Goal: Task Accomplishment & Management: Manage account settings

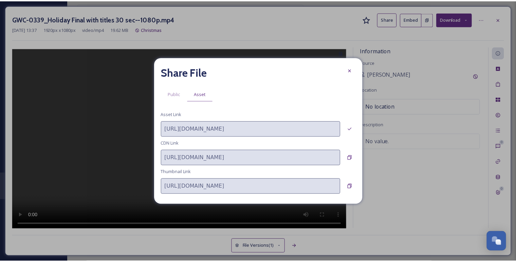
scroll to position [807, 0]
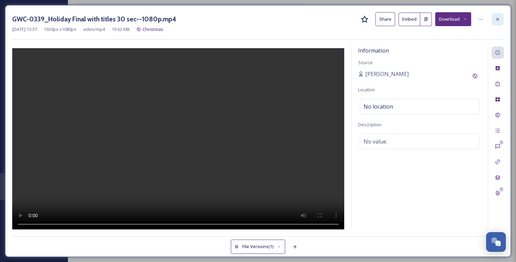
click at [496, 20] on icon at bounding box center [497, 19] width 5 height 5
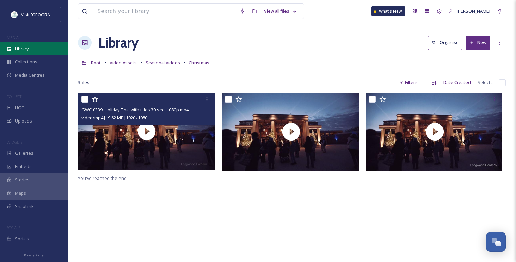
click at [39, 52] on div "Library" at bounding box center [34, 48] width 68 height 13
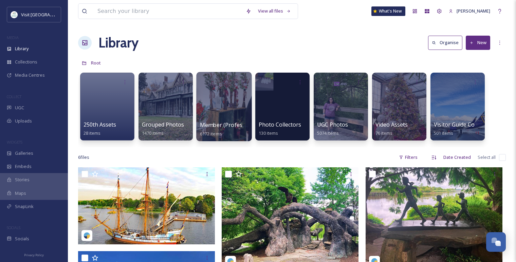
click at [212, 119] on div at bounding box center [223, 106] width 55 height 69
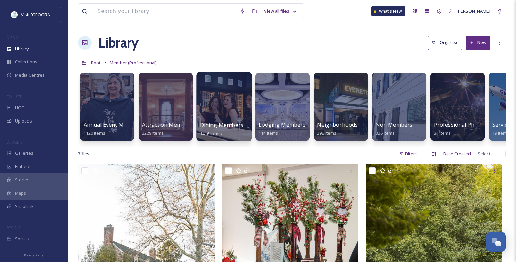
click at [208, 108] on div at bounding box center [223, 106] width 55 height 69
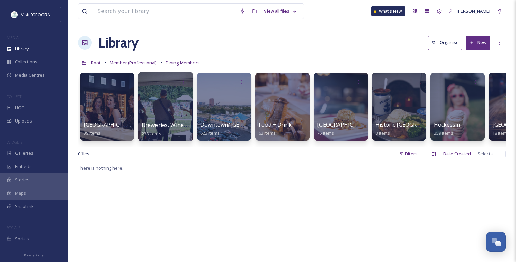
click at [157, 105] on div at bounding box center [165, 106] width 55 height 69
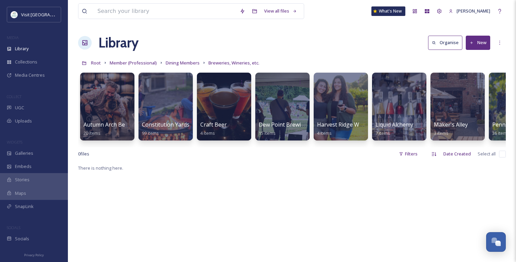
scroll to position [0, 156]
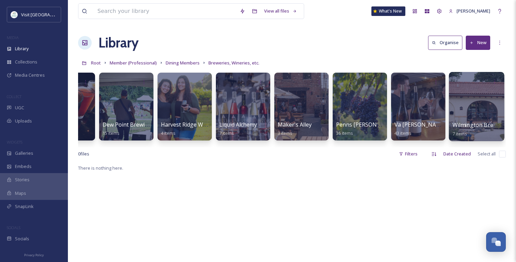
click at [462, 120] on div at bounding box center [476, 106] width 55 height 69
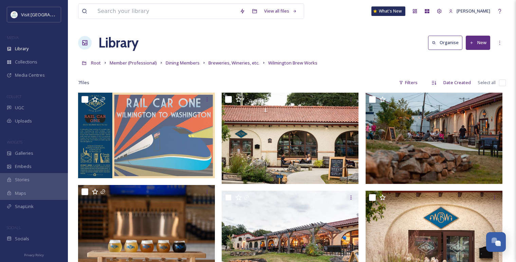
click at [472, 45] on button "New" at bounding box center [478, 43] width 24 height 14
click at [464, 84] on span "Folder" at bounding box center [470, 85] width 13 height 6
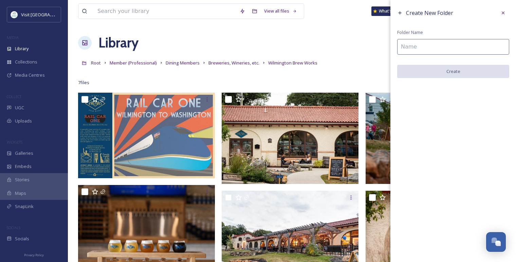
click at [453, 51] on input at bounding box center [453, 47] width 112 height 16
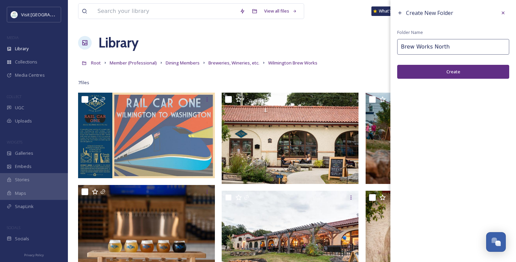
type input "Brew Works North"
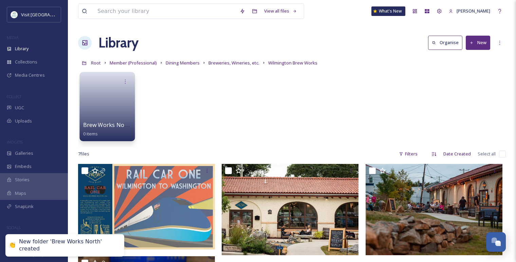
click at [119, 108] on link at bounding box center [107, 104] width 49 height 33
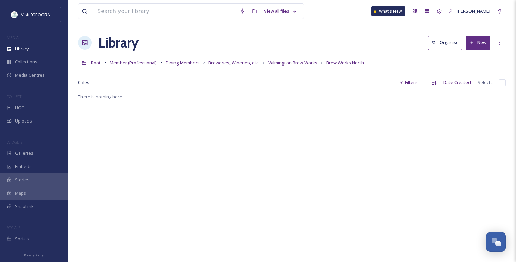
click at [488, 45] on button "New" at bounding box center [478, 43] width 24 height 14
click at [471, 61] on span "File Upload" at bounding box center [475, 58] width 22 height 6
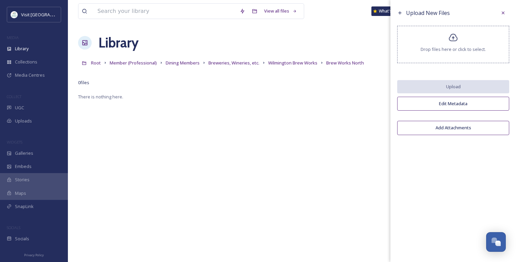
click at [412, 47] on div "Drop files here or click to select." at bounding box center [453, 44] width 112 height 37
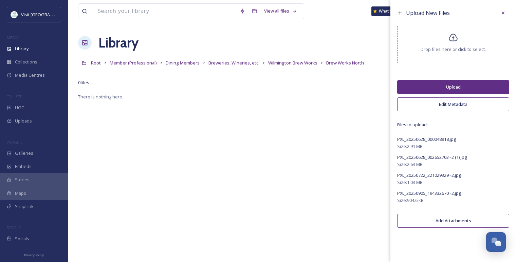
click at [434, 88] on button "Upload" at bounding box center [453, 87] width 112 height 14
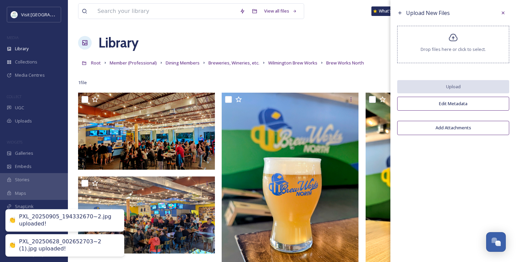
click at [429, 105] on button "Edit Metadata" at bounding box center [453, 104] width 112 height 14
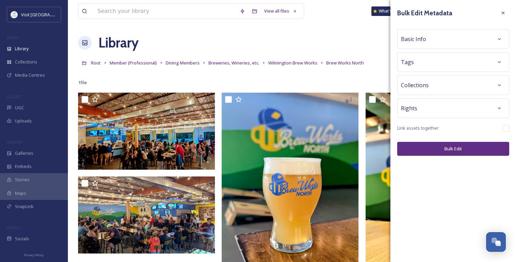
click at [423, 109] on div "Rights" at bounding box center [453, 108] width 105 height 12
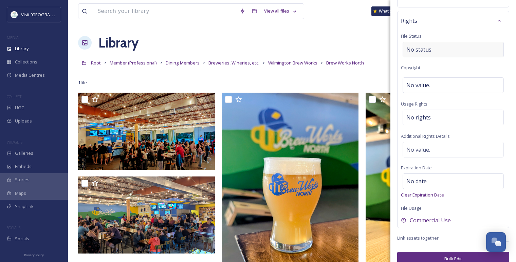
scroll to position [97, 0]
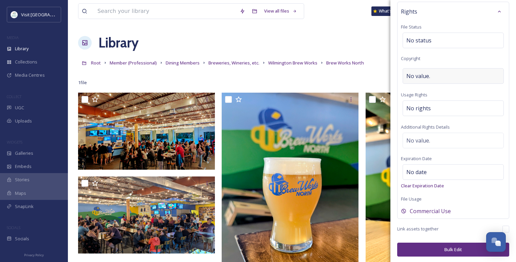
click at [427, 79] on span "No value." at bounding box center [418, 76] width 24 height 8
type input "Wilmington Brew Works"
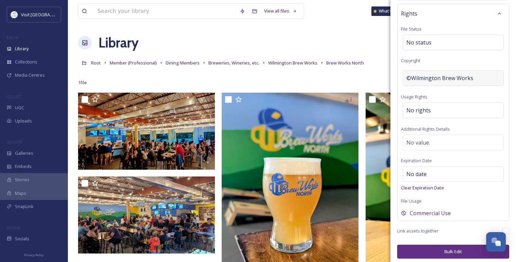
click at [441, 75] on span "©Wilmington Brew Works" at bounding box center [439, 78] width 67 height 8
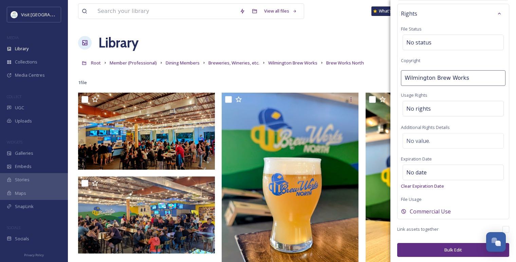
drag, startPoint x: 435, startPoint y: 77, endPoint x: 377, endPoint y: 77, distance: 57.0
click at [377, 77] on div "View all files What's New [PERSON_NAME] Library Organise New Root Member (Profe…" at bounding box center [292, 177] width 448 height 355
type input "Brew Works North"
click at [436, 247] on button "Bulk Edit" at bounding box center [453, 250] width 112 height 14
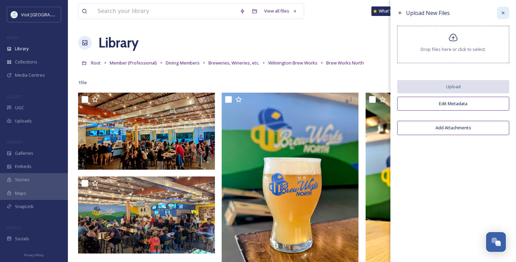
click at [504, 14] on icon at bounding box center [503, 13] width 3 height 3
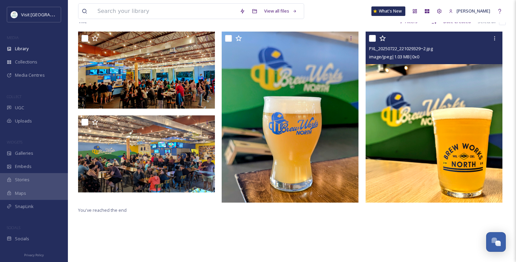
scroll to position [55, 0]
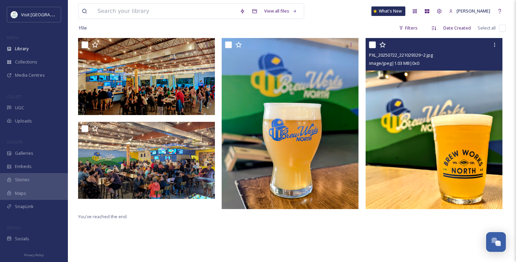
click at [412, 118] on img at bounding box center [434, 123] width 137 height 171
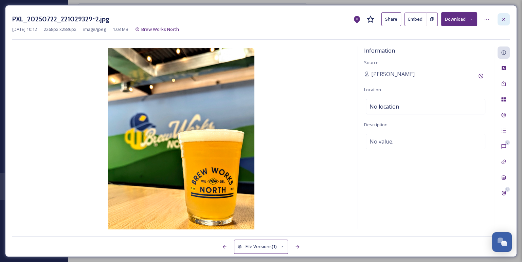
click at [505, 17] on icon at bounding box center [503, 19] width 5 height 5
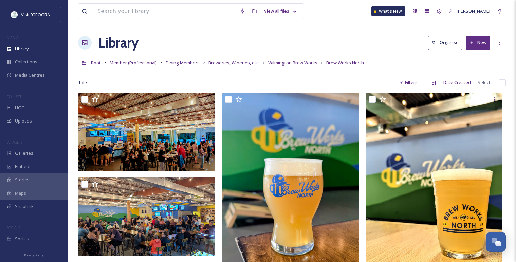
click at [500, 84] on input "checkbox" at bounding box center [502, 82] width 7 height 7
checkbox input "true"
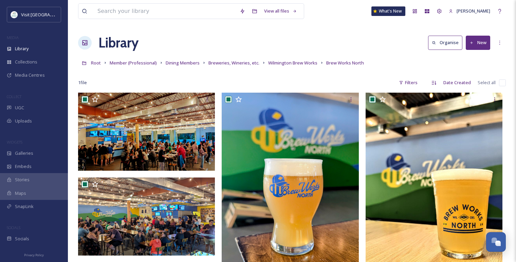
checkbox input "true"
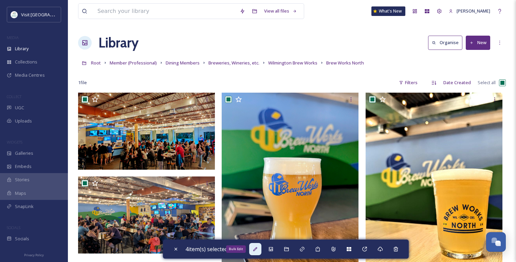
click at [254, 251] on icon at bounding box center [255, 248] width 5 height 5
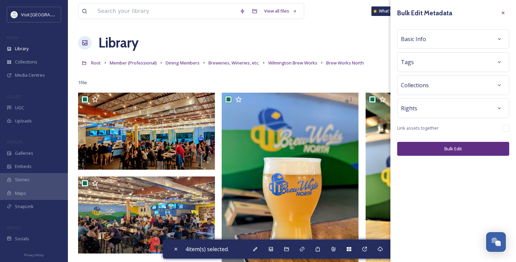
click at [435, 109] on div "Rights" at bounding box center [453, 108] width 105 height 12
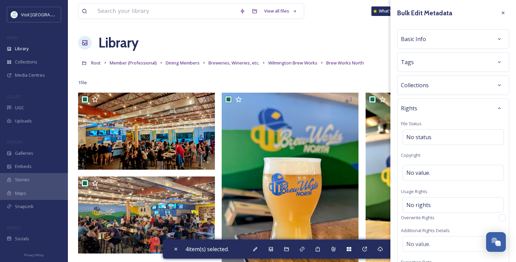
scroll to position [75, 0]
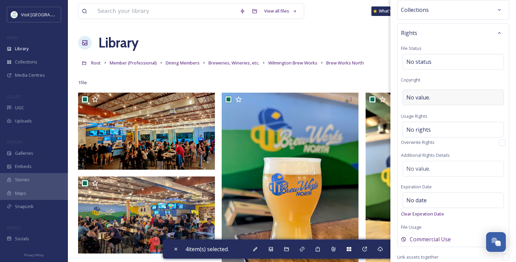
click at [422, 95] on span "No value." at bounding box center [418, 97] width 24 height 8
type input "Brew Works North"
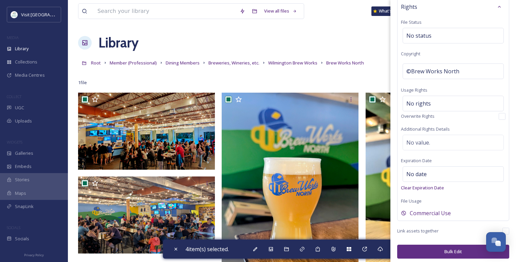
click at [449, 243] on div "Bulk Edit Metadata Basic Info Tags Collections Rights File Status No status Cop…" at bounding box center [453, 81] width 126 height 367
click at [452, 254] on button "Bulk Edit" at bounding box center [453, 252] width 112 height 14
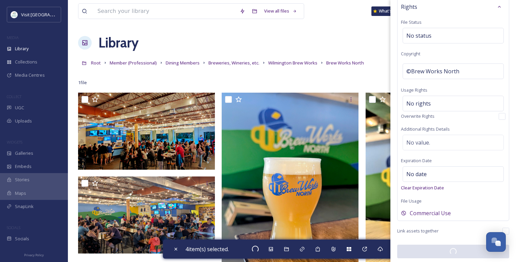
checkbox input "false"
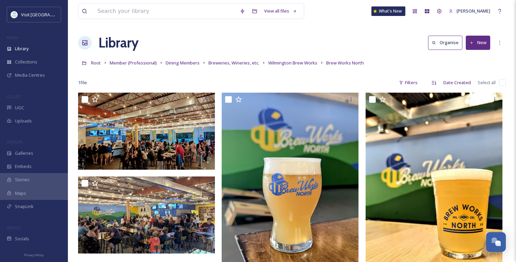
click at [96, 59] on link "Root" at bounding box center [96, 63] width 10 height 8
